Goal: Information Seeking & Learning: Learn about a topic

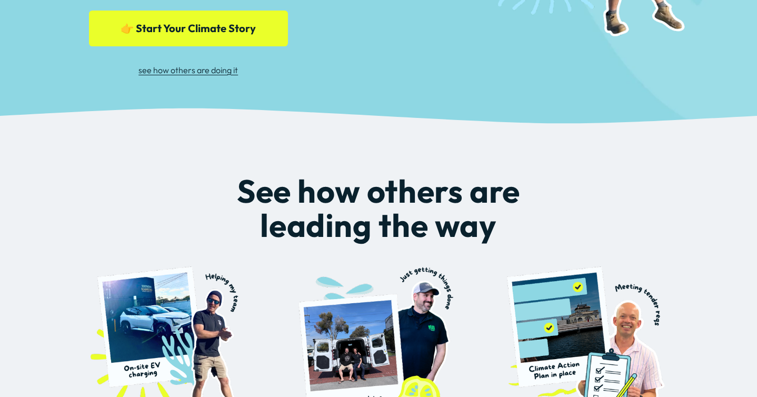
scroll to position [538, 0]
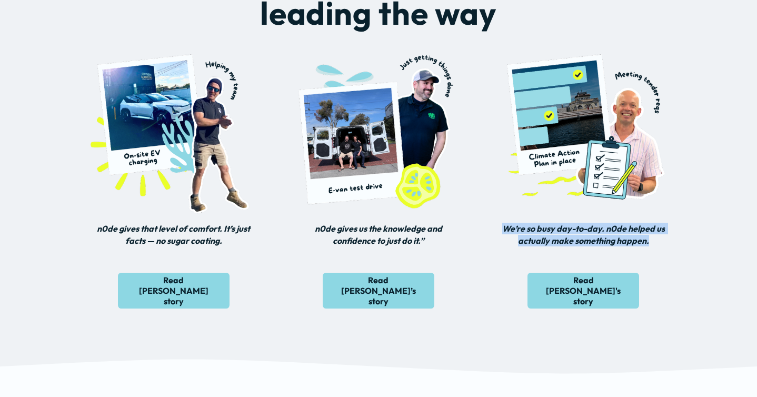
drag, startPoint x: 505, startPoint y: 199, endPoint x: 656, endPoint y: 213, distance: 152.3
click at [656, 223] on p "We’re so busy day-to-day. n0de helped us actually make something happen." at bounding box center [583, 235] width 170 height 24
copy em "We’re so busy day-to-day. n0de helped us actually make something happen."
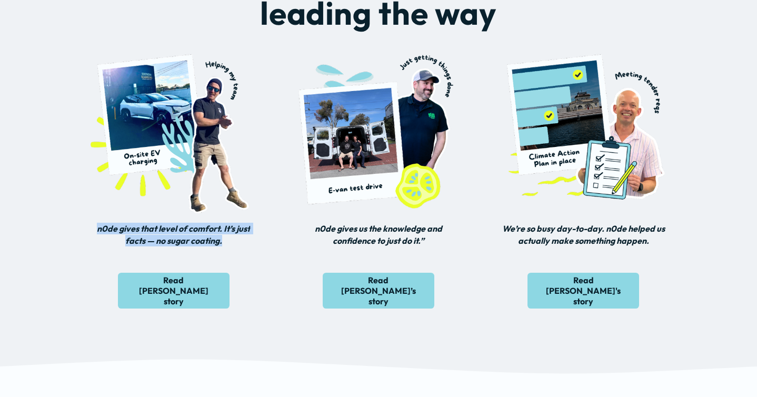
drag, startPoint x: 221, startPoint y: 213, endPoint x: 95, endPoint y: 199, distance: 126.6
click at [95, 223] on p "n0de gives that level of comfort. It’s just facts — no sugar coating." at bounding box center [174, 235] width 170 height 24
copy em "n0de gives that level of comfort. It’s just facts — no sugar coating."
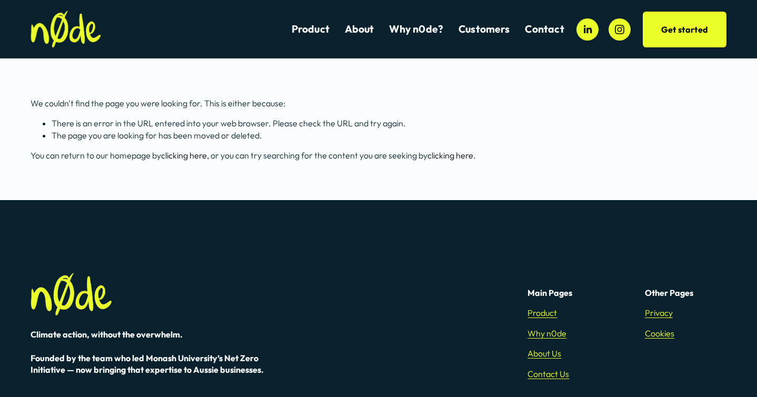
click at [0, 0] on span "Creative Fitness Marketing" at bounding box center [0, 0] width 0 height 0
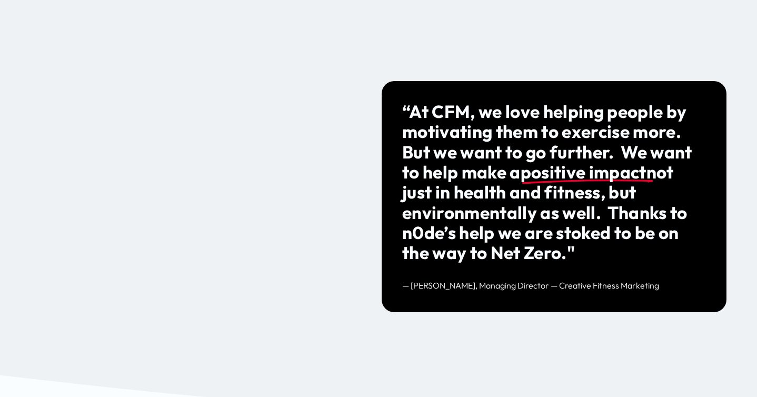
scroll to position [1261, 0]
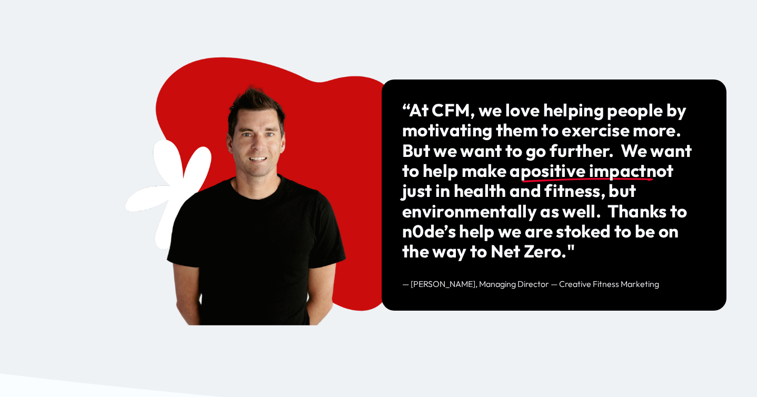
drag, startPoint x: 627, startPoint y: 154, endPoint x: 589, endPoint y: 259, distance: 112.1
click at [590, 259] on h3 "“At CFM, we love helping people by motivating them to exercise more. But we wan…" at bounding box center [554, 181] width 304 height 162
copy h3 "We want to help make a positive impact not just in health and fitness, but envi…"
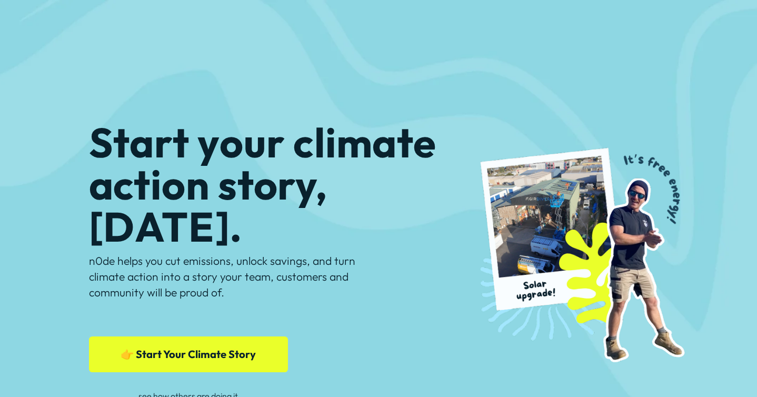
scroll to position [540, 0]
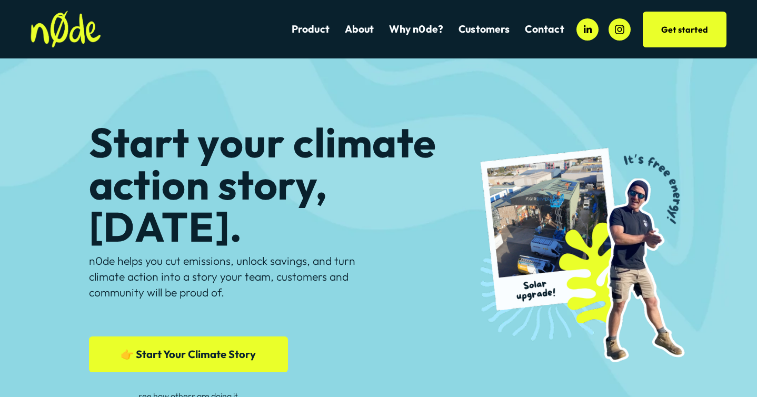
click at [684, 28] on link "Get started" at bounding box center [685, 30] width 84 height 36
